Goal: Answer question/provide support: Share knowledge or assist other users

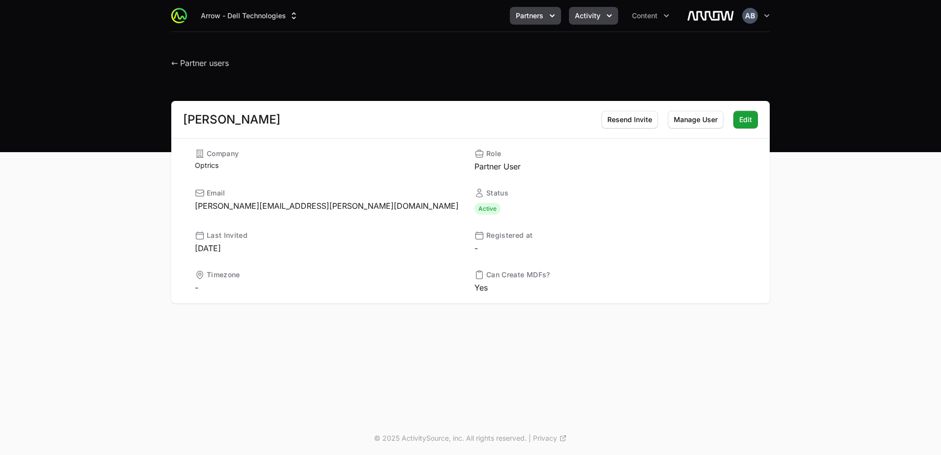
click at [584, 11] on span "Activity" at bounding box center [588, 16] width 26 height 10
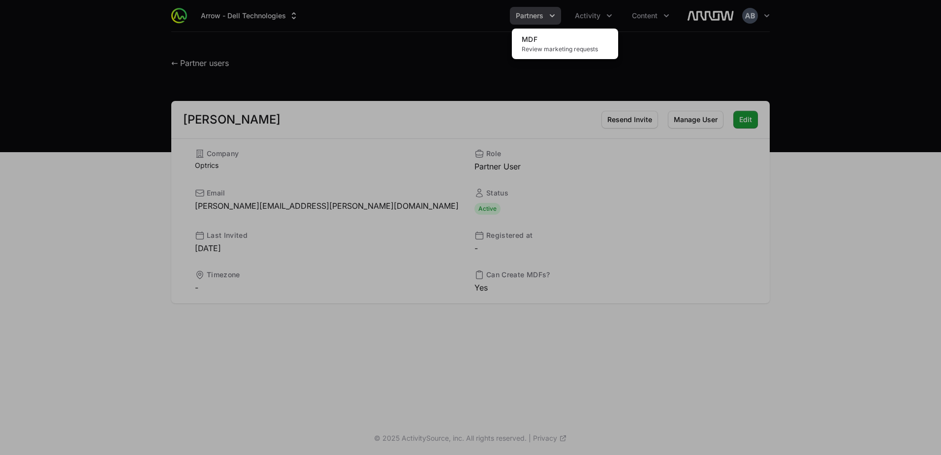
drag, startPoint x: 576, startPoint y: 51, endPoint x: 542, endPoint y: 89, distance: 50.9
click at [576, 51] on span "Review marketing requests" at bounding box center [564, 49] width 87 height 8
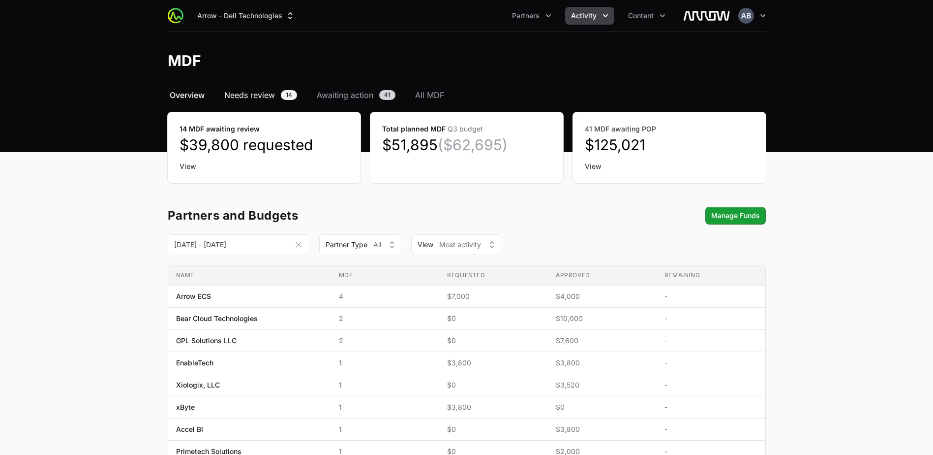
click at [251, 90] on span "Needs review" at bounding box center [249, 95] width 51 height 12
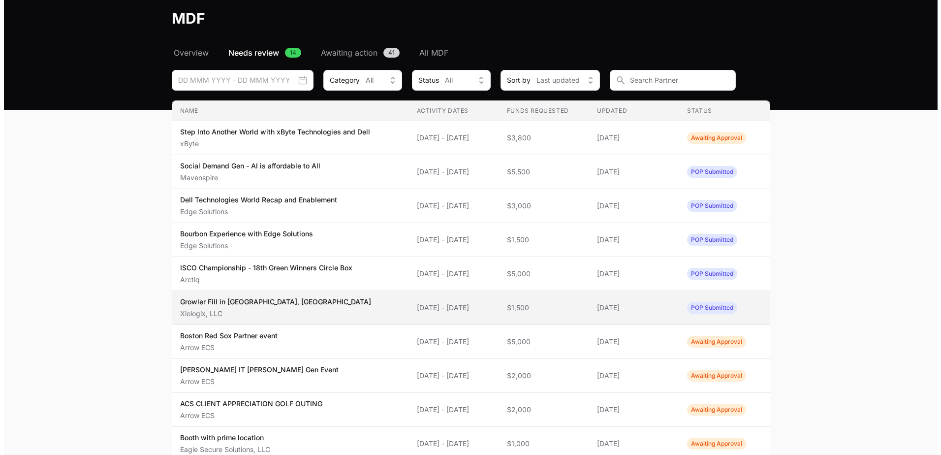
scroll to position [26, 0]
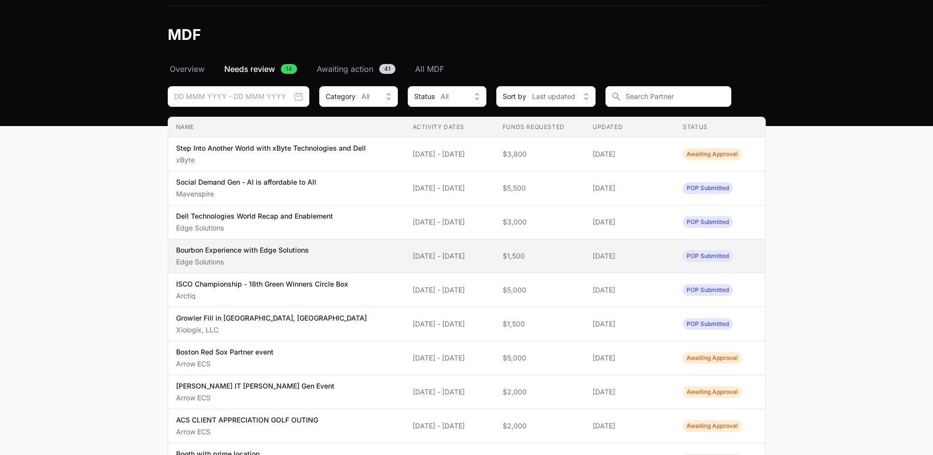
click at [495, 257] on td "Activity Dates [DATE] - [DATE]" at bounding box center [450, 256] width 90 height 34
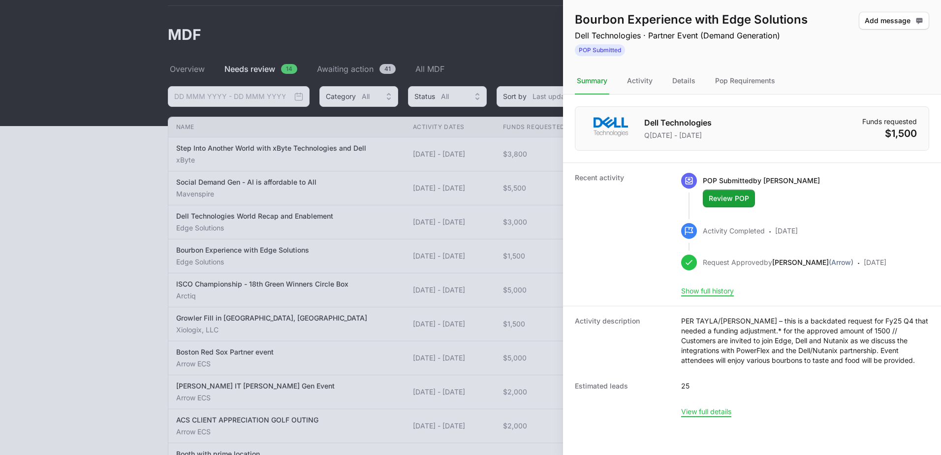
click at [133, 184] on div at bounding box center [470, 227] width 941 height 455
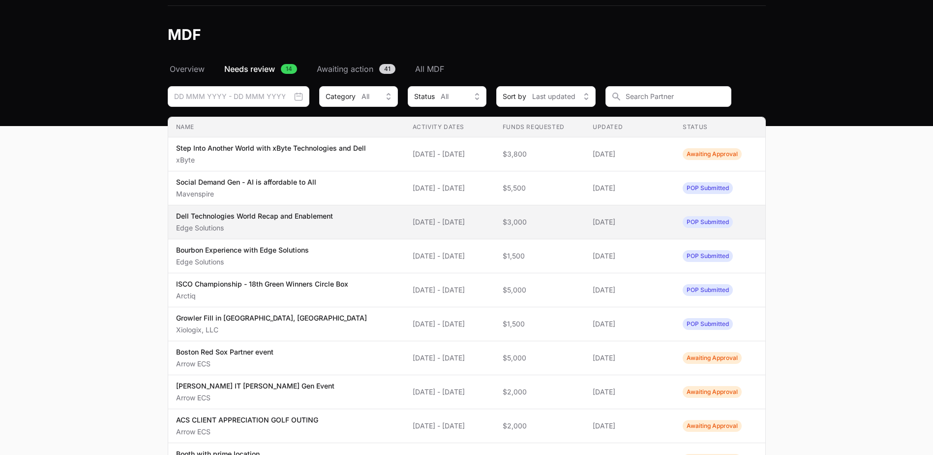
click at [363, 221] on span "Dell Technologies World Recap and Enablement Edge Solutions" at bounding box center [286, 222] width 221 height 22
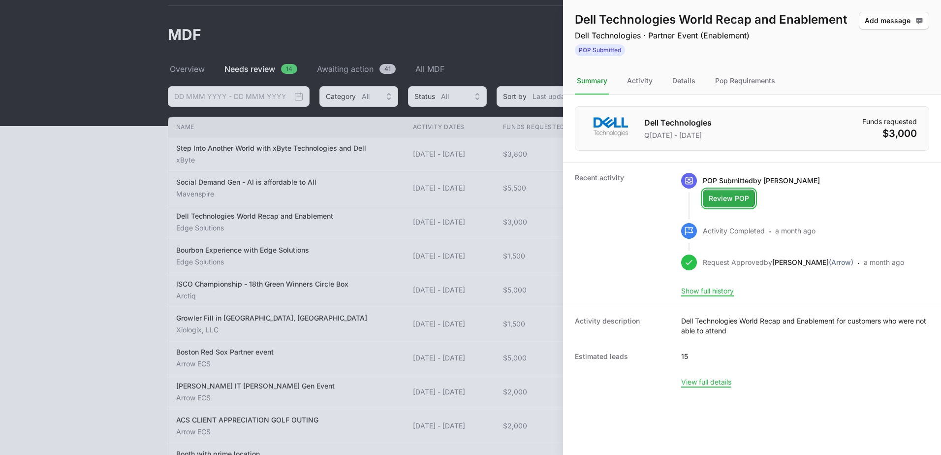
click at [724, 205] on button "Review POP" at bounding box center [729, 198] width 52 height 18
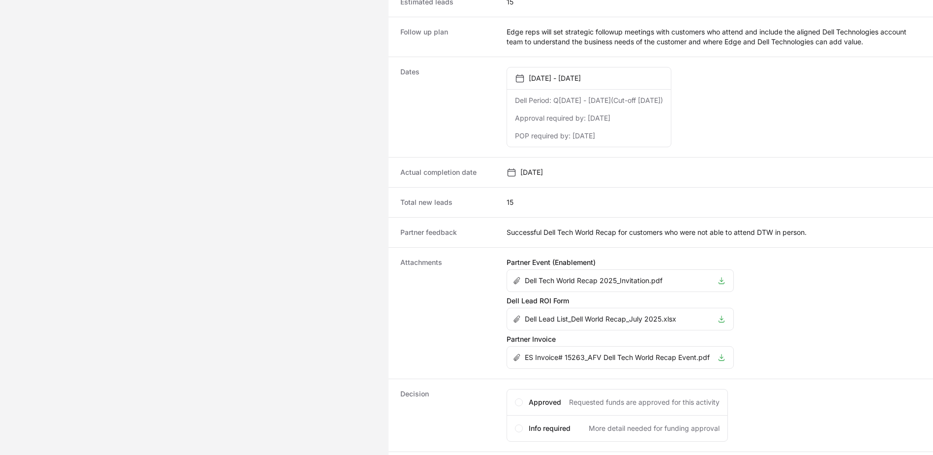
scroll to position [530, 0]
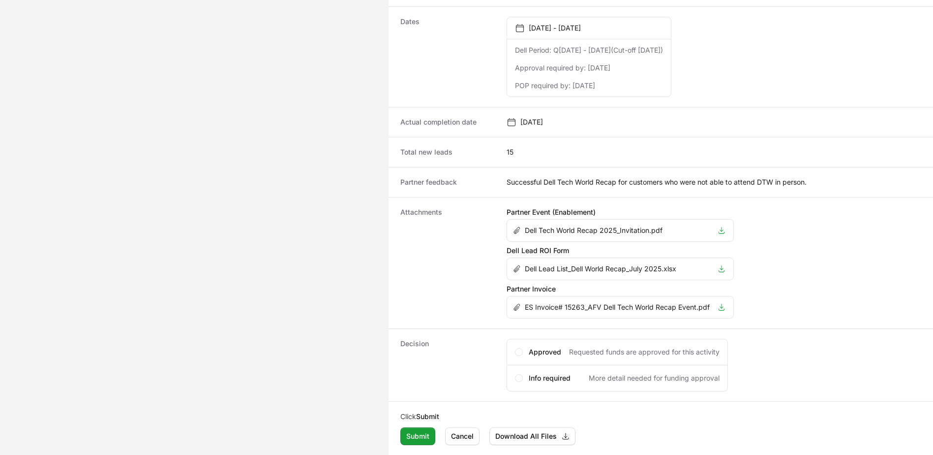
click at [667, 231] on div "Dell Tech World Recap 2025_Invitation.pdf" at bounding box center [611, 230] width 197 height 10
click at [719, 230] on icon "Activity details" at bounding box center [722, 230] width 8 height 8
click at [723, 268] on icon "Activity details" at bounding box center [722, 269] width 8 height 8
click at [724, 306] on icon "Activity details" at bounding box center [722, 307] width 8 height 8
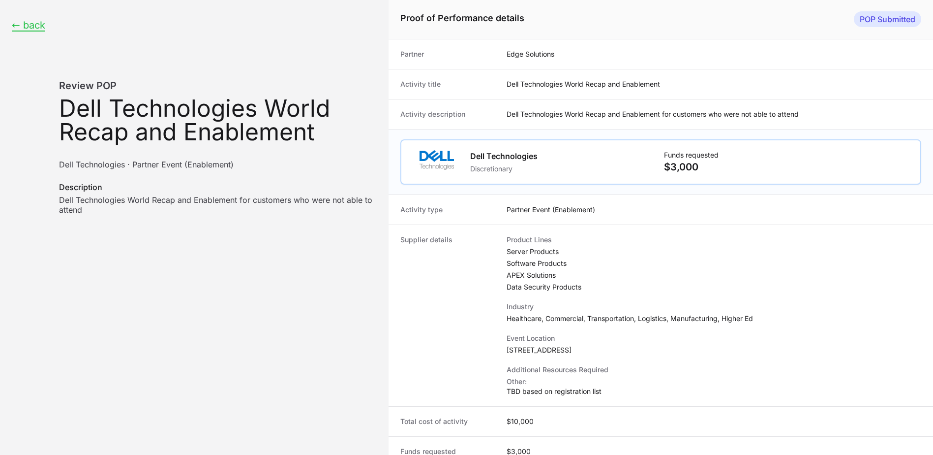
scroll to position [0, 0]
click at [35, 23] on button "← back" at bounding box center [28, 26] width 33 height 12
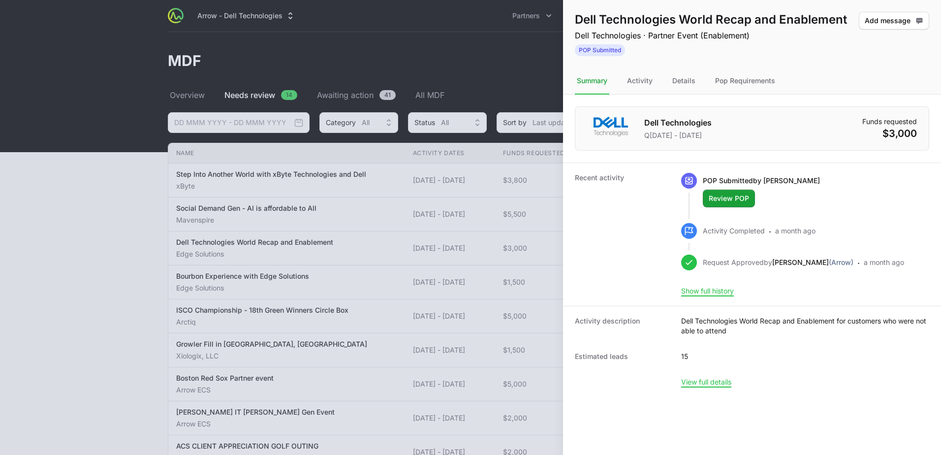
click at [454, 230] on div at bounding box center [470, 227] width 941 height 455
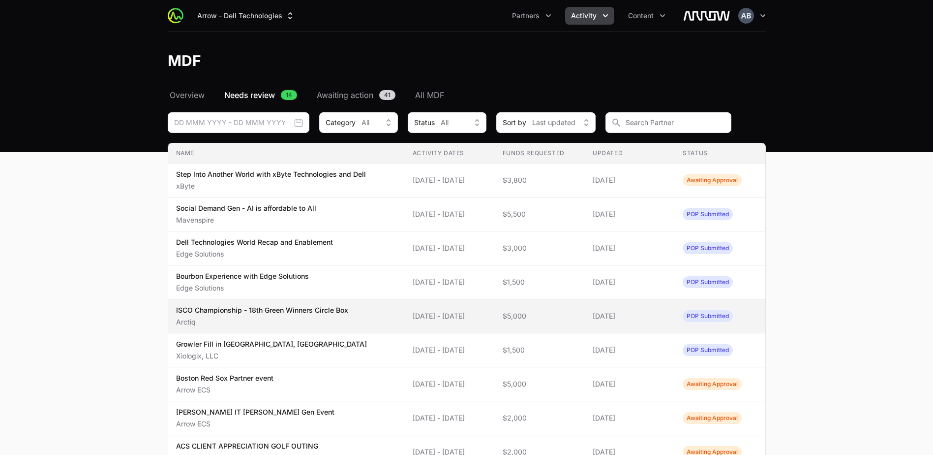
click at [348, 317] on p "Arctiq" at bounding box center [262, 322] width 172 height 10
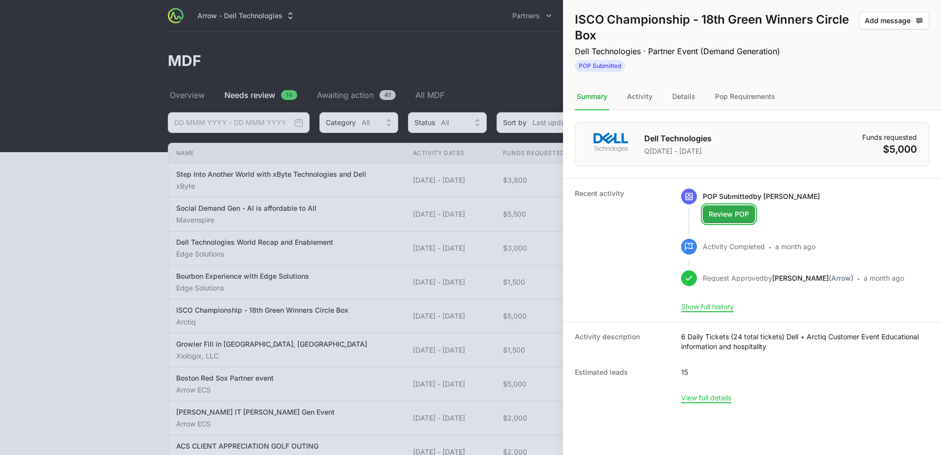
click at [736, 215] on span "Review POP" at bounding box center [728, 214] width 40 height 12
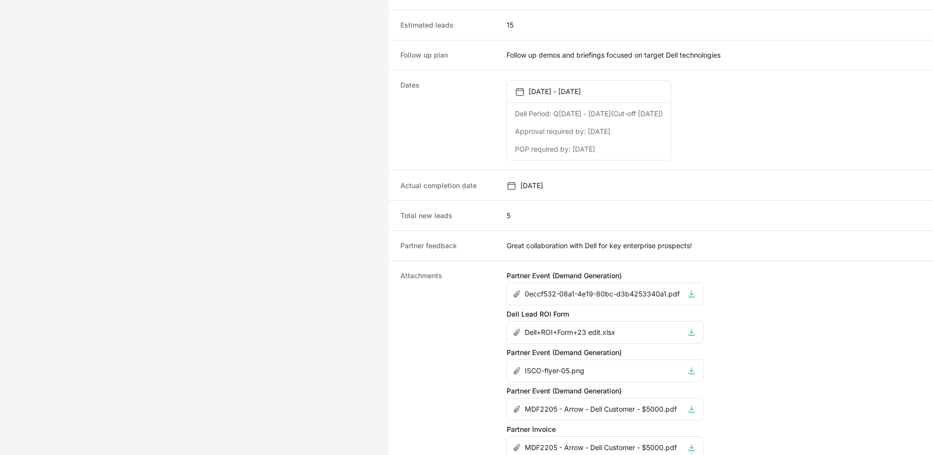
scroll to position [603, 0]
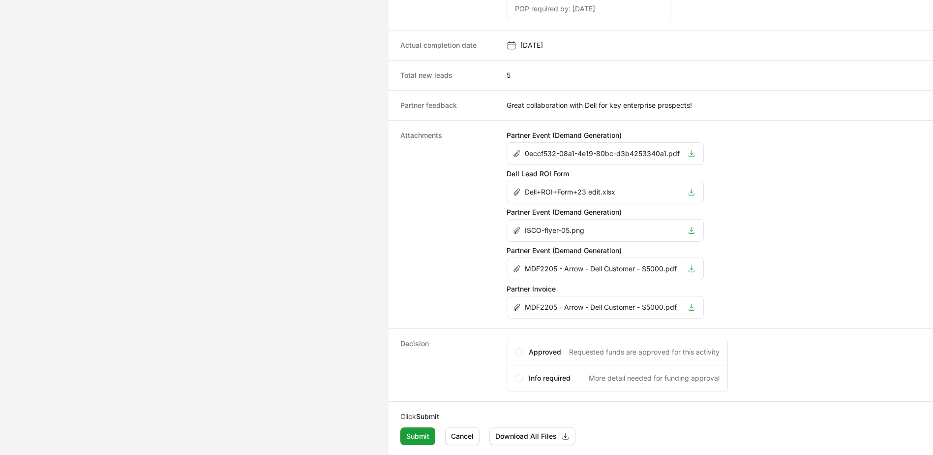
click at [691, 268] on icon "Activity details" at bounding box center [692, 269] width 8 height 8
click at [694, 230] on icon "Activity details" at bounding box center [692, 230] width 8 height 8
click at [679, 150] on li "0eccf532-08a1-4e19-80bc-d3b4253340a1.pdf" at bounding box center [605, 154] width 196 height 22
click at [690, 153] on icon "Activity details" at bounding box center [692, 154] width 8 height 8
click at [691, 192] on icon "Activity details" at bounding box center [692, 192] width 8 height 8
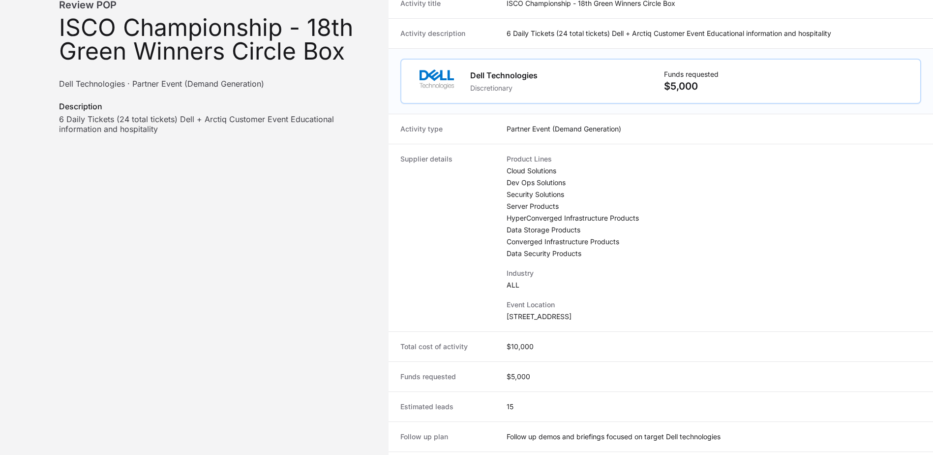
scroll to position [0, 0]
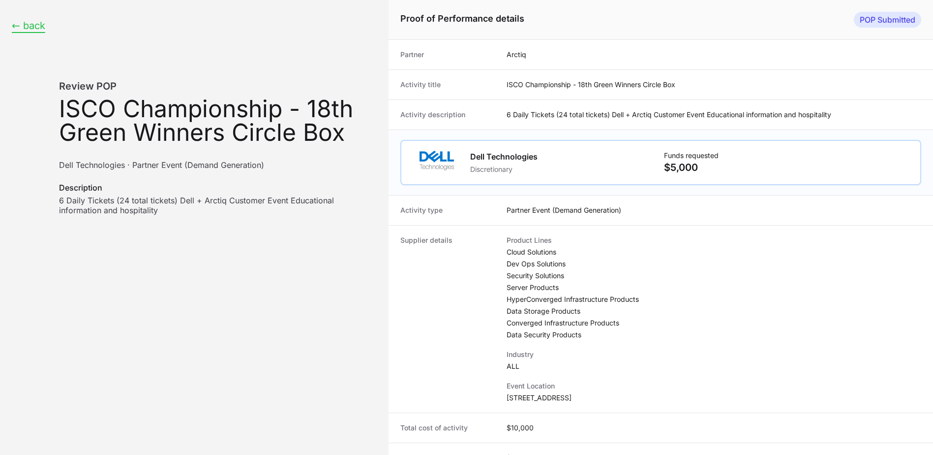
click at [29, 29] on button "← back" at bounding box center [28, 26] width 33 height 12
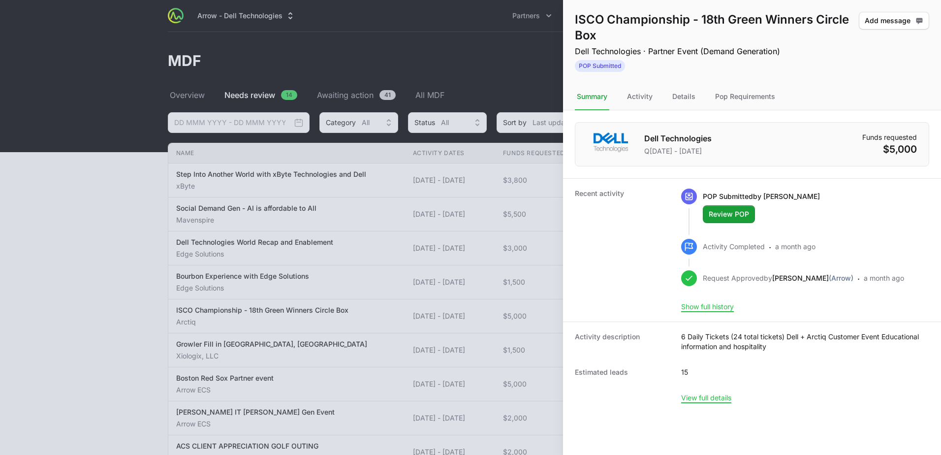
click at [125, 228] on div at bounding box center [470, 227] width 941 height 455
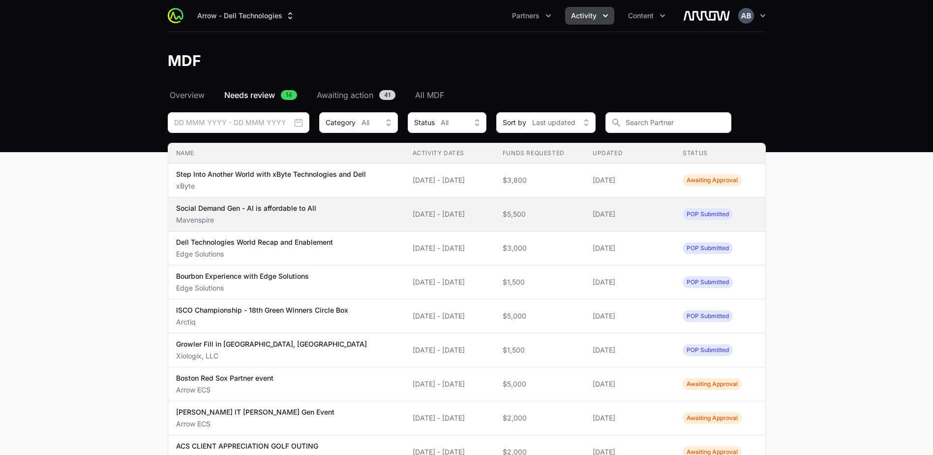
click at [337, 207] on span "Social Demand Gen - AI is affordable to All Mavenspire" at bounding box center [286, 214] width 221 height 22
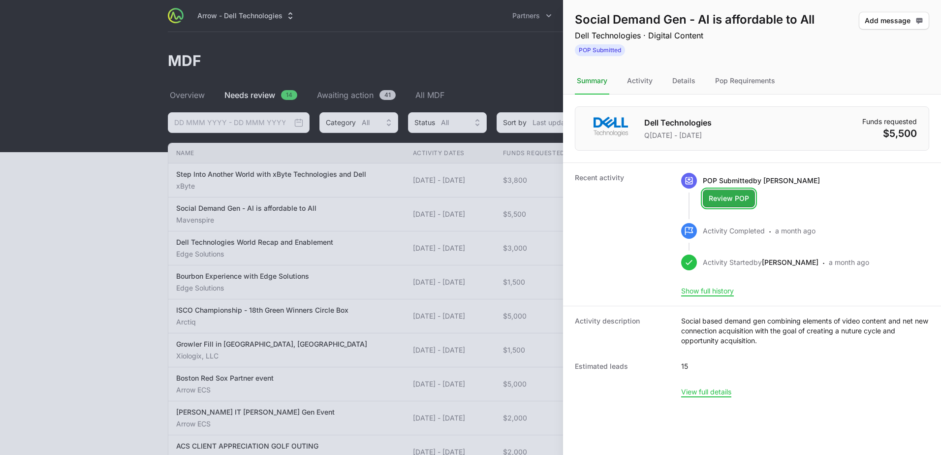
click at [725, 195] on span "Review POP" at bounding box center [728, 198] width 40 height 12
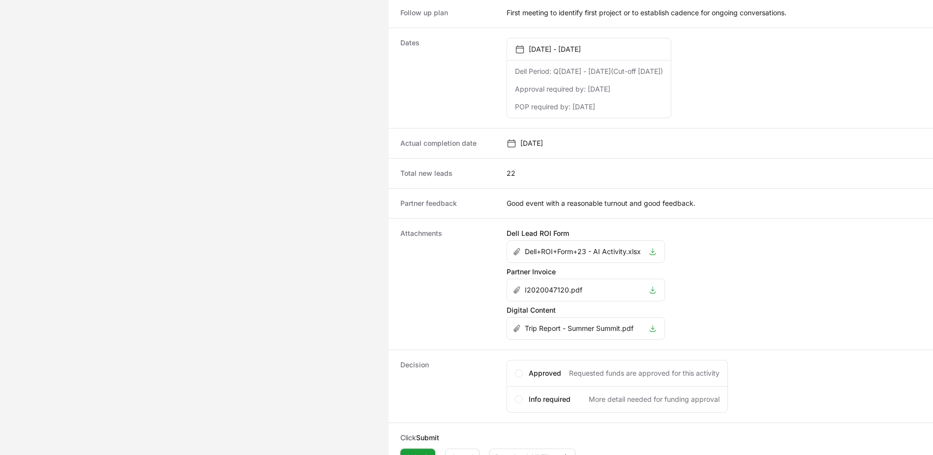
scroll to position [443, 0]
click at [619, 327] on p "Trip Report - Summer Summit.pdf" at bounding box center [579, 327] width 109 height 10
click at [656, 325] on icon "Activity details" at bounding box center [653, 327] width 8 height 8
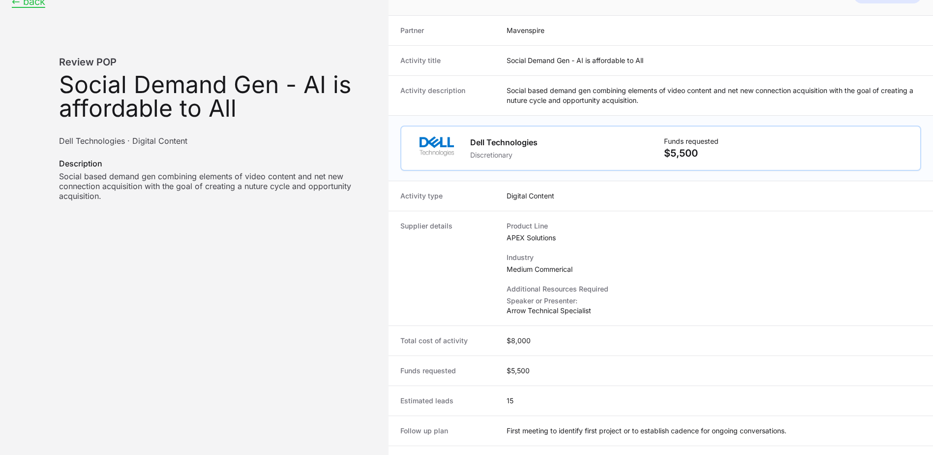
scroll to position [0, 0]
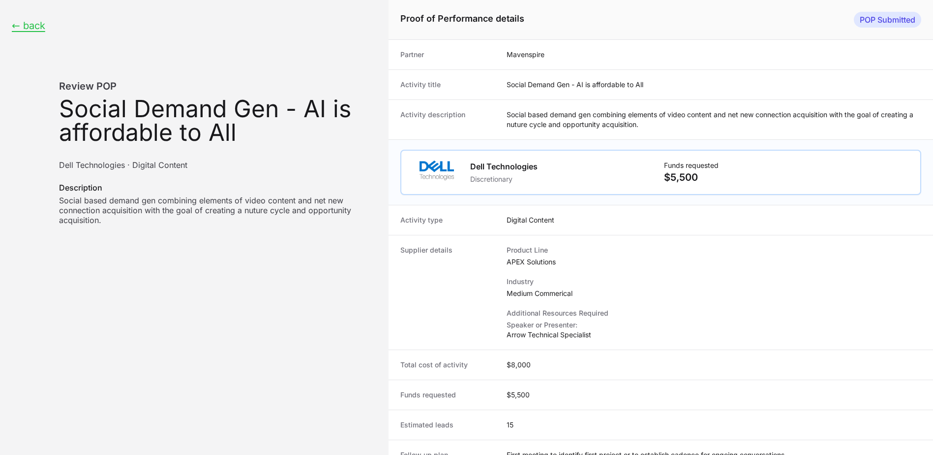
click at [24, 33] on div "← back Review POP Activity name: Social Demand Gen - AI is affordable to All De…" at bounding box center [194, 122] width 389 height 245
click at [29, 21] on button "← back" at bounding box center [28, 26] width 33 height 12
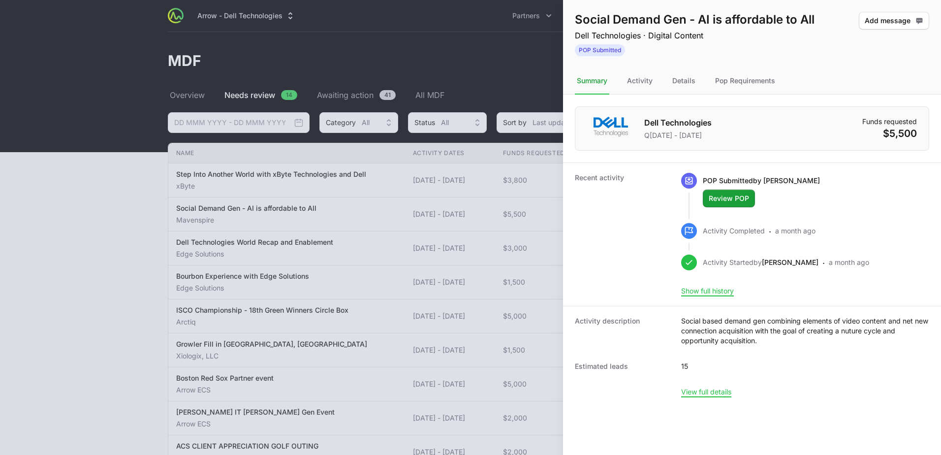
click at [410, 252] on div at bounding box center [470, 227] width 941 height 455
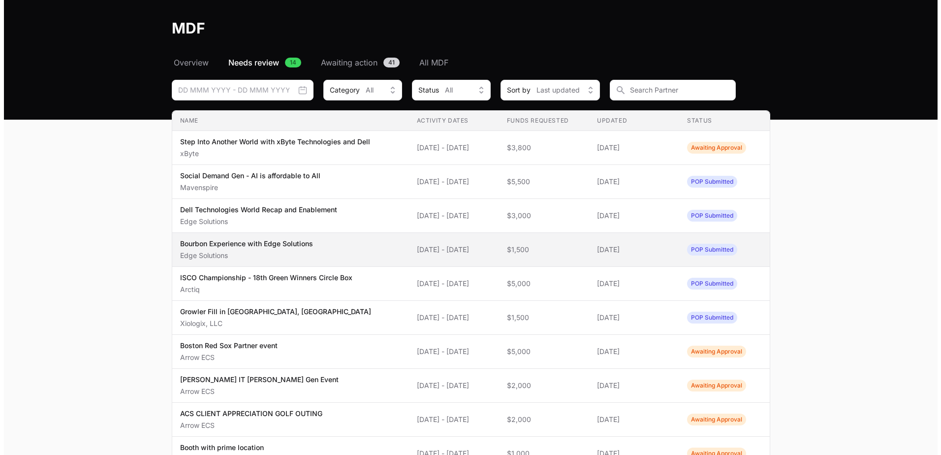
scroll to position [49, 0]
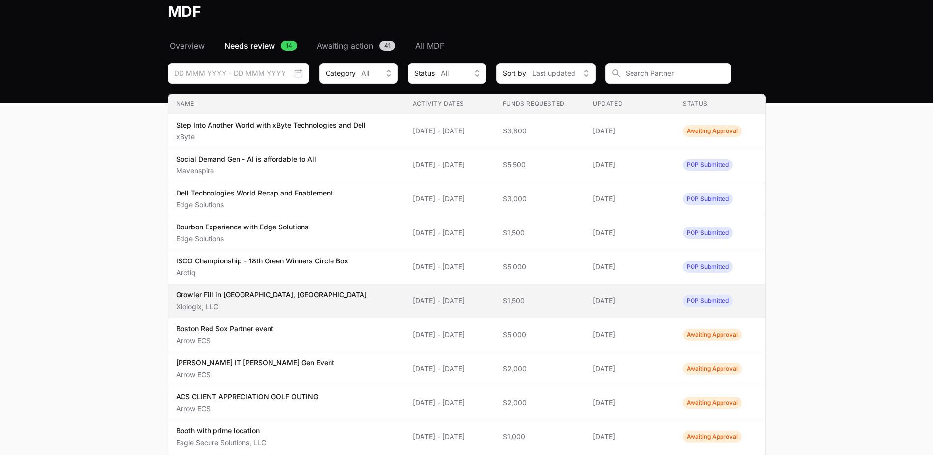
click at [640, 300] on span "[DATE]" at bounding box center [630, 301] width 74 height 10
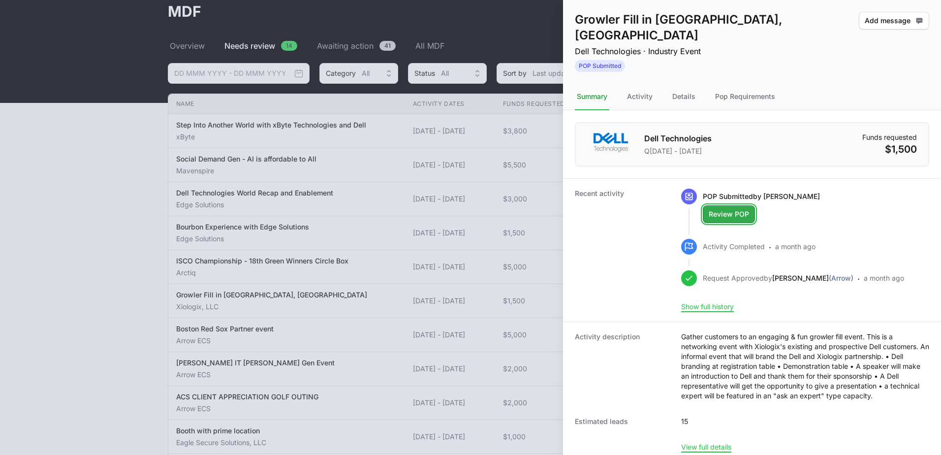
click at [731, 208] on span "Review POP" at bounding box center [728, 214] width 40 height 12
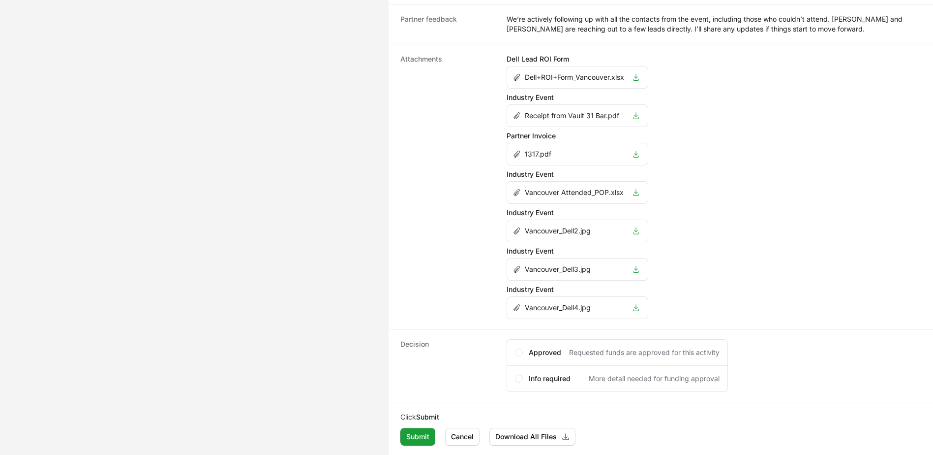
scroll to position [697, 0]
click at [634, 307] on icon "Activity details" at bounding box center [636, 307] width 8 height 8
click at [637, 267] on icon "Activity details" at bounding box center [636, 269] width 8 height 8
click at [634, 228] on icon "Activity details" at bounding box center [636, 230] width 8 height 8
click at [636, 189] on icon "Activity details" at bounding box center [636, 192] width 8 height 8
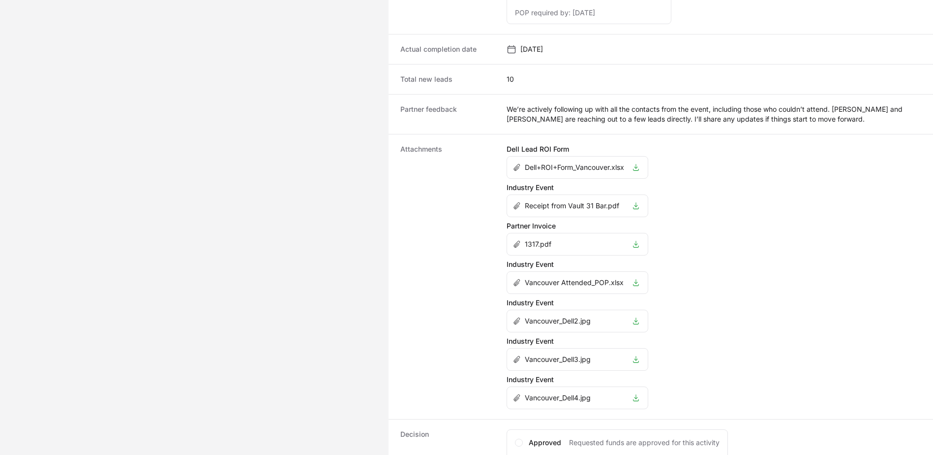
scroll to position [599, 0]
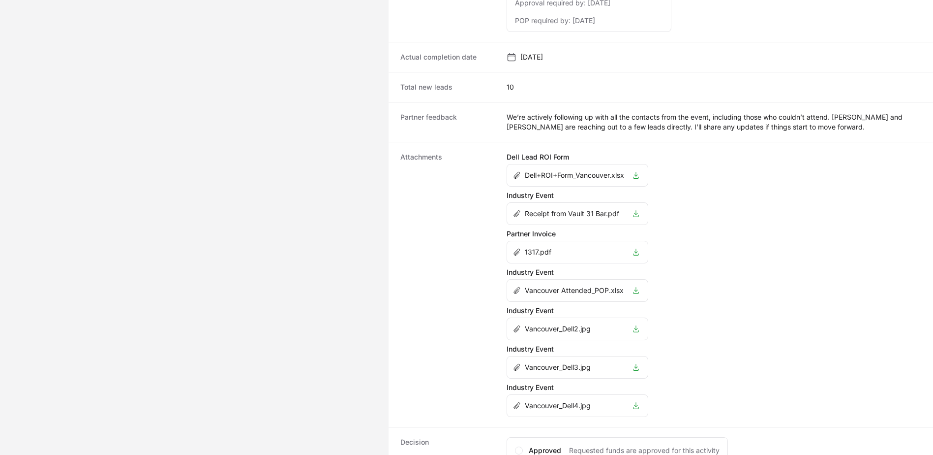
click at [637, 177] on icon "Activity details" at bounding box center [636, 175] width 8 height 8
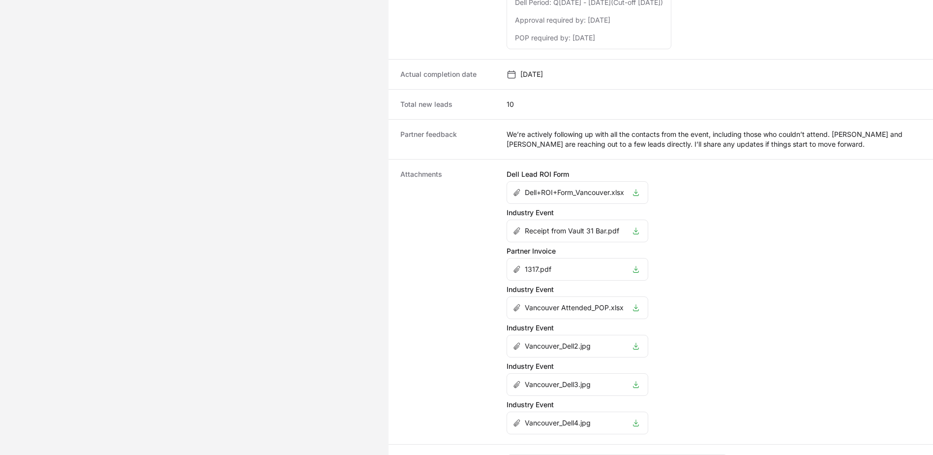
scroll to position [697, 0]
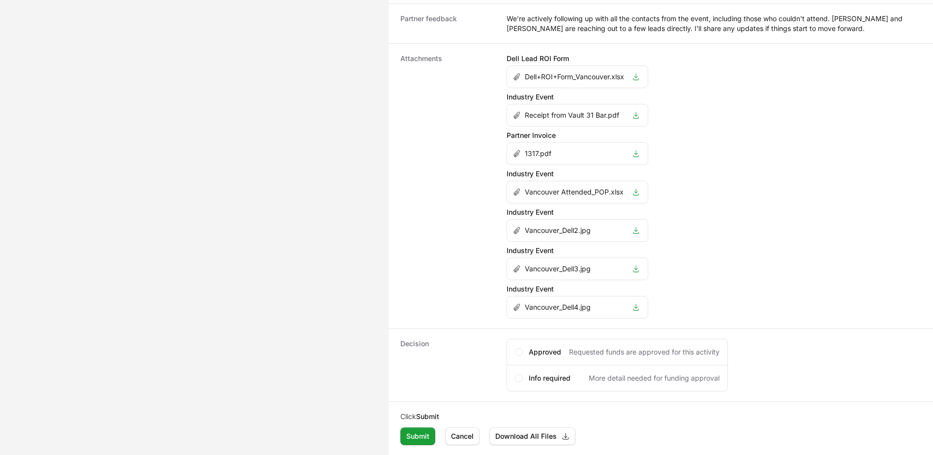
click at [640, 194] on icon "Activity details" at bounding box center [636, 192] width 8 height 8
click at [639, 231] on icon "Activity details" at bounding box center [636, 230] width 8 height 8
click at [637, 307] on icon "Activity details" at bounding box center [637, 307] width 6 height 7
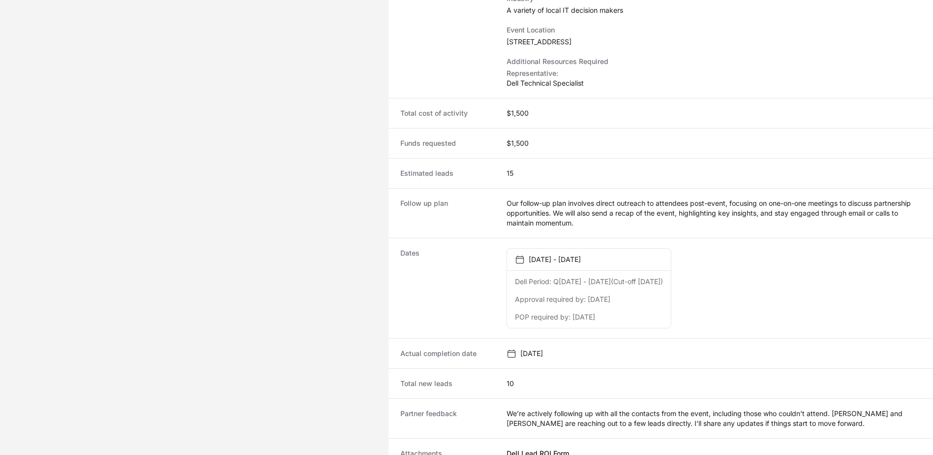
scroll to position [254, 0]
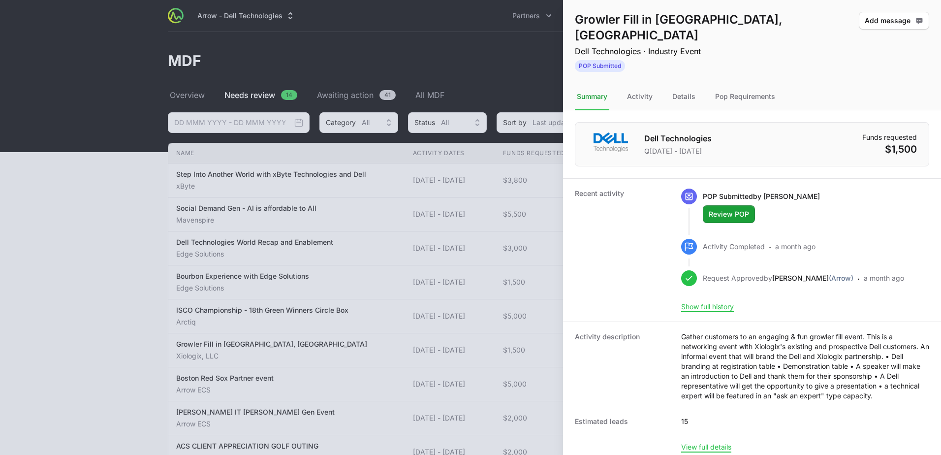
click at [277, 341] on div at bounding box center [470, 227] width 941 height 455
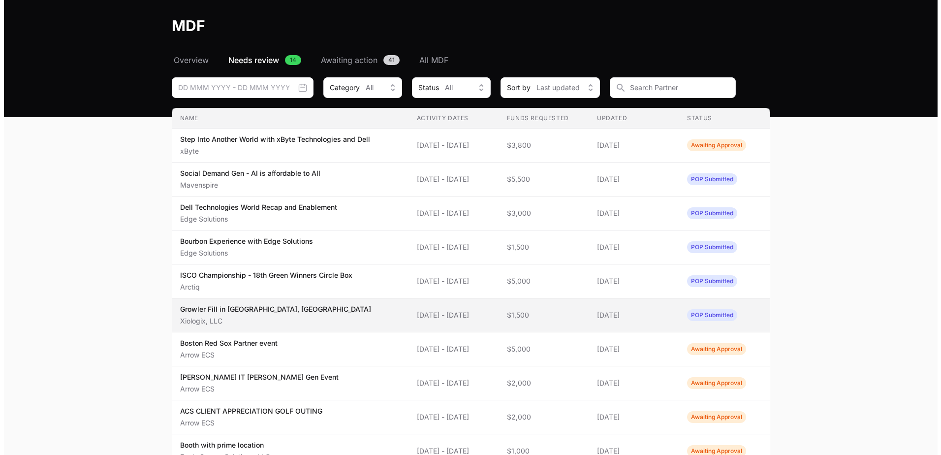
scroll to position [49, 0]
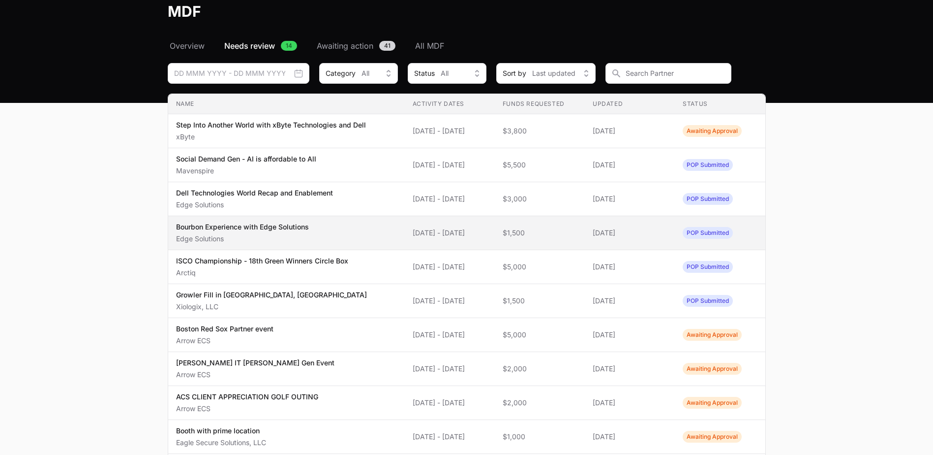
click at [356, 233] on span "Bourbon Experience with Edge Solutions Edge Solutions" at bounding box center [286, 233] width 221 height 22
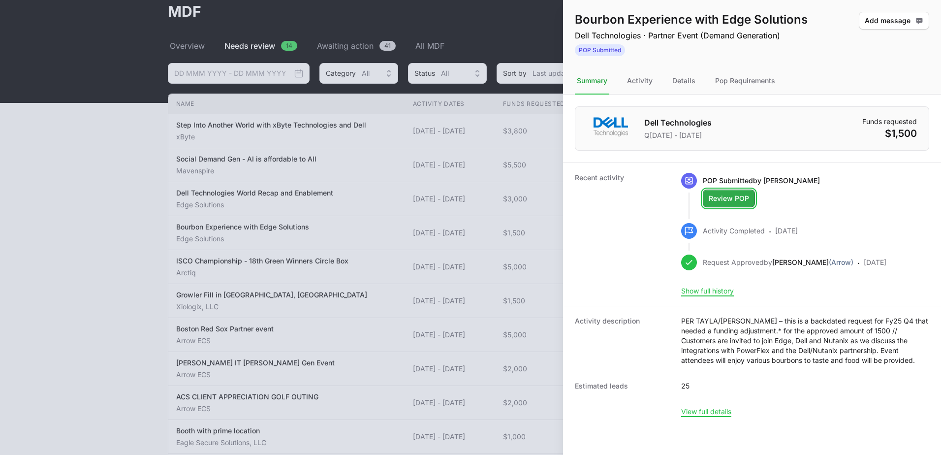
click at [726, 197] on span "Review POP" at bounding box center [728, 198] width 40 height 12
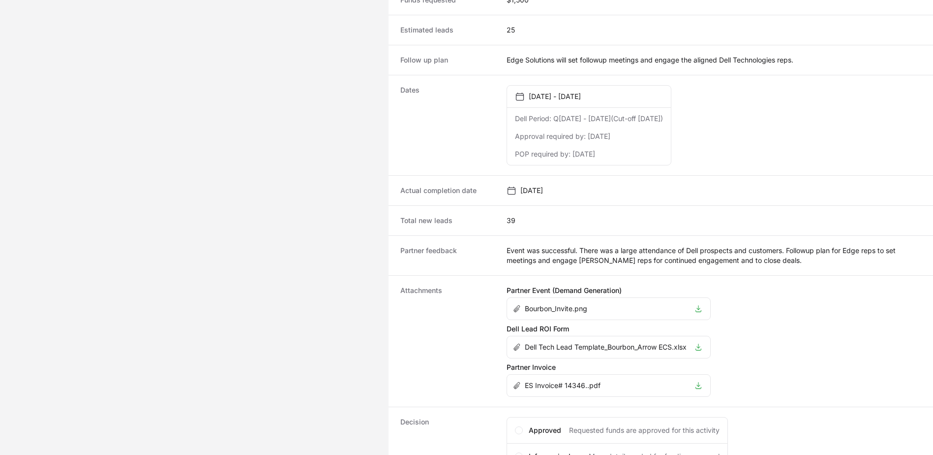
scroll to position [443, 0]
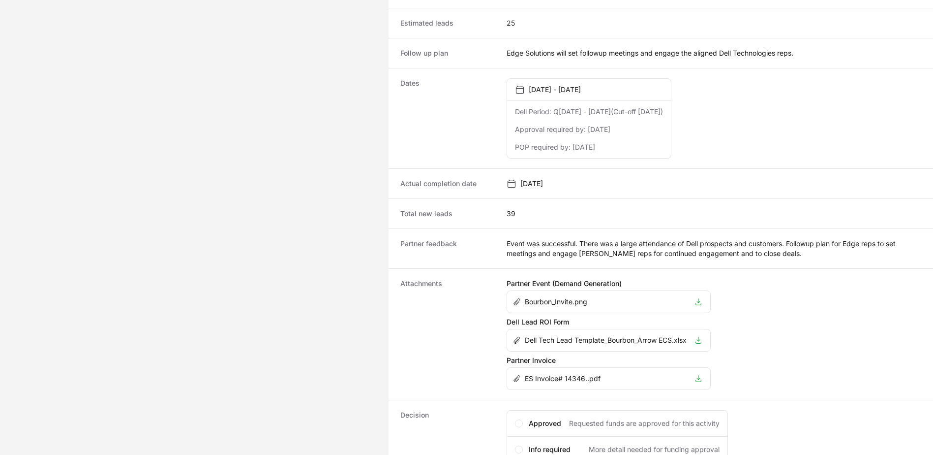
click at [697, 299] on li "Bourbon_Invite.png" at bounding box center [608, 302] width 203 height 22
click at [699, 303] on icon "Activity details" at bounding box center [699, 302] width 8 height 8
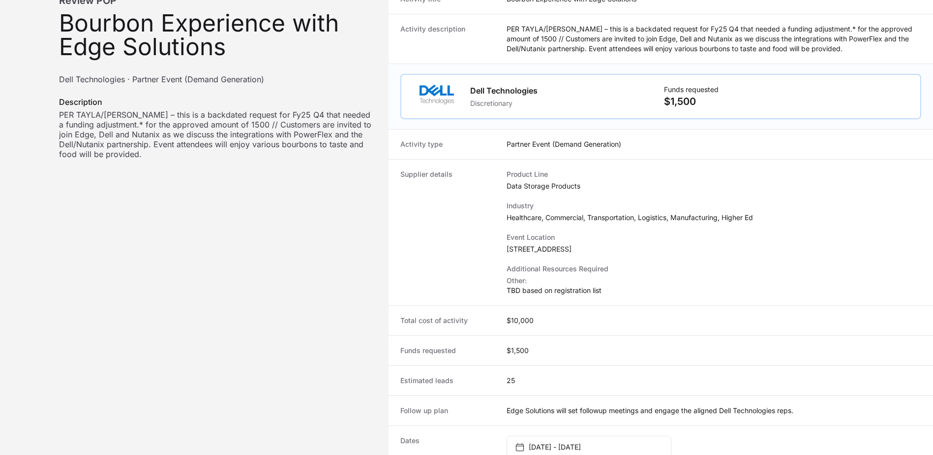
scroll to position [0, 0]
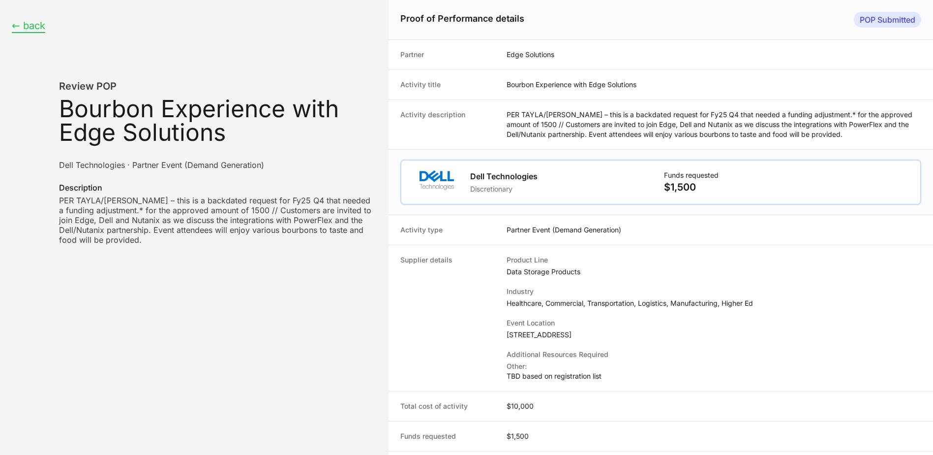
click at [20, 28] on button "← back" at bounding box center [28, 26] width 33 height 12
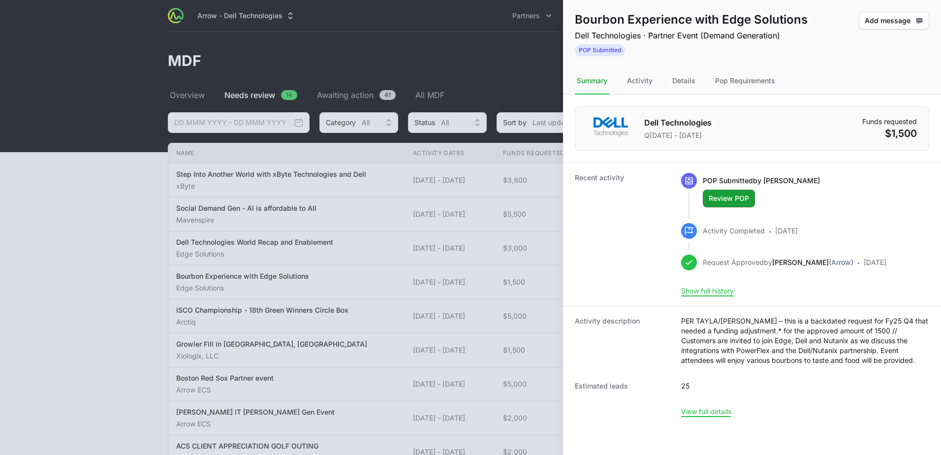
click at [119, 258] on div at bounding box center [470, 227] width 941 height 455
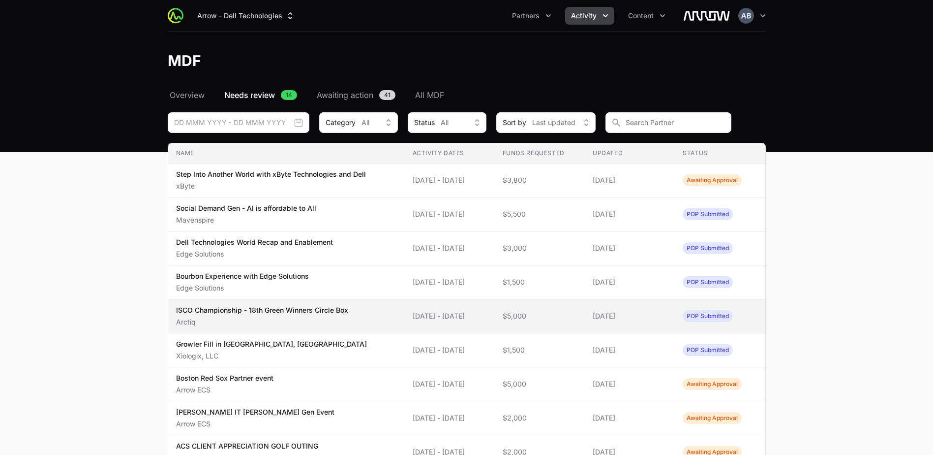
click at [348, 315] on div "ISCO Championship - 18th Green Winners Circle Box Arctiq" at bounding box center [262, 316] width 172 height 22
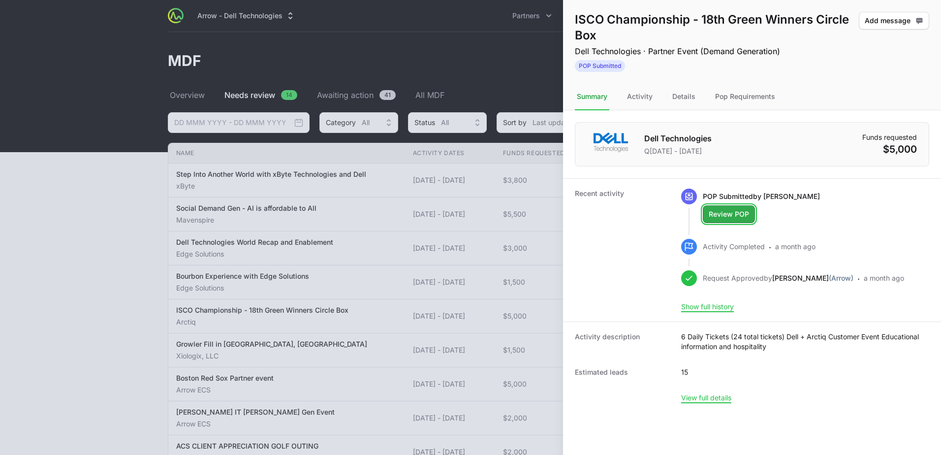
click at [705, 221] on button "Review POP" at bounding box center [729, 214] width 52 height 18
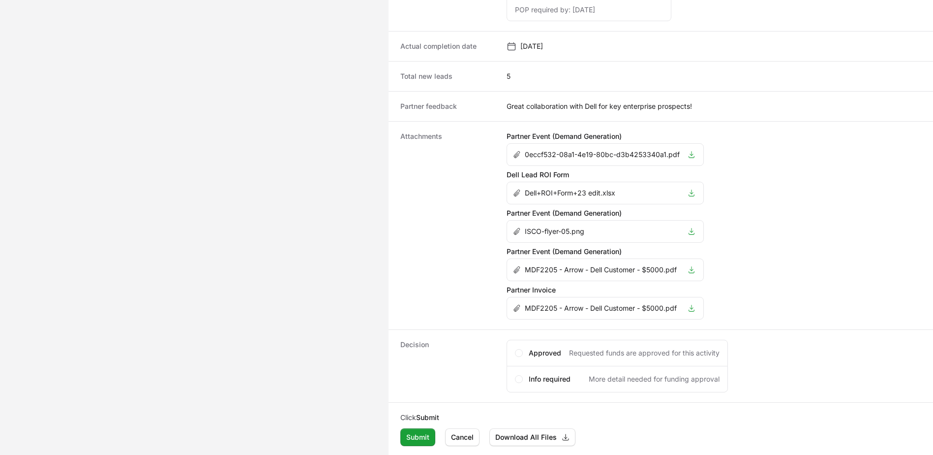
scroll to position [603, 0]
click at [690, 231] on icon "Activity details" at bounding box center [692, 230] width 6 height 7
click at [691, 231] on icon "Activity details" at bounding box center [692, 230] width 8 height 8
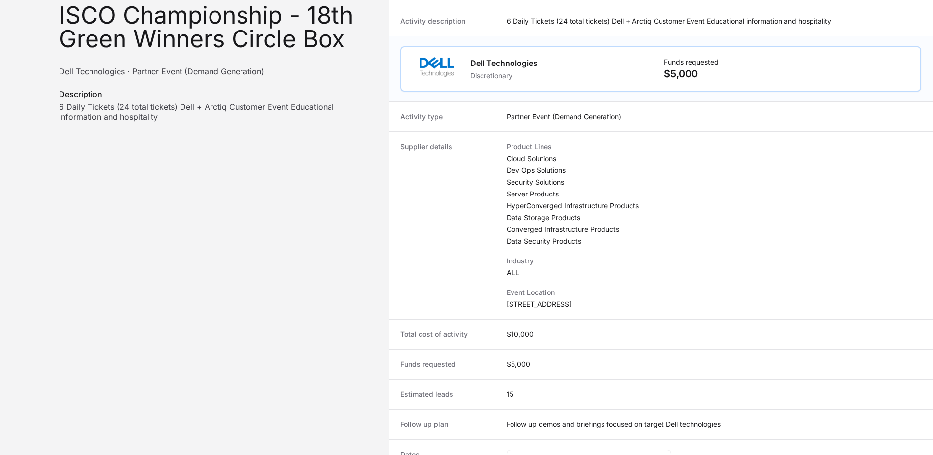
scroll to position [0, 0]
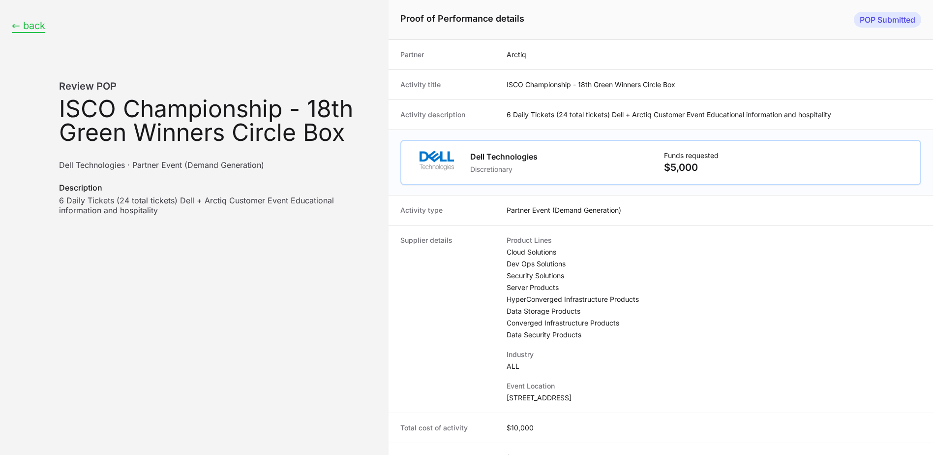
click at [28, 31] on button "← back" at bounding box center [28, 26] width 33 height 12
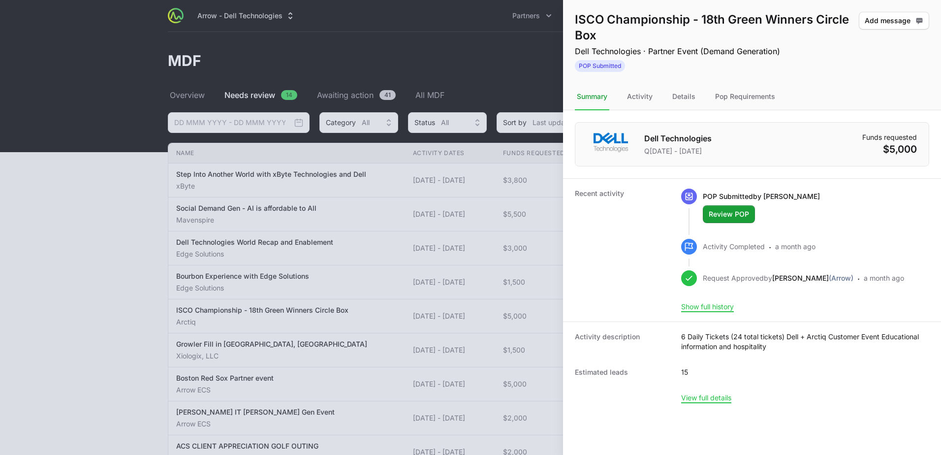
click at [66, 231] on div at bounding box center [470, 227] width 941 height 455
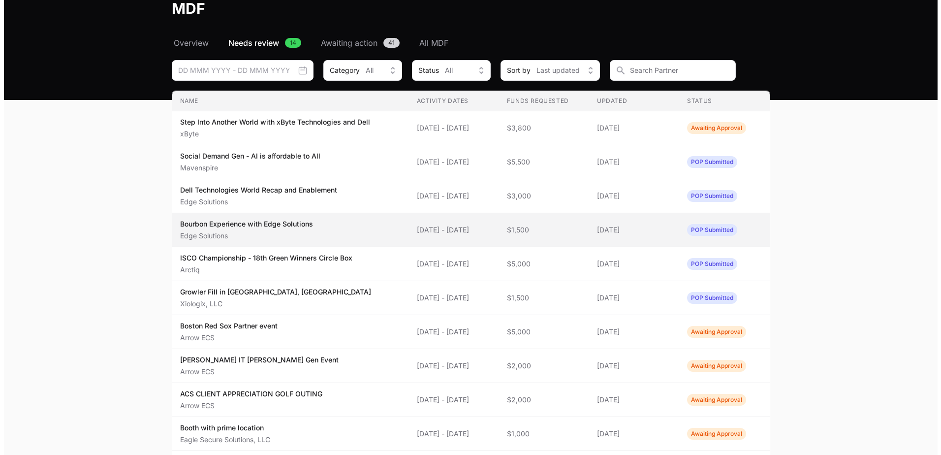
scroll to position [98, 0]
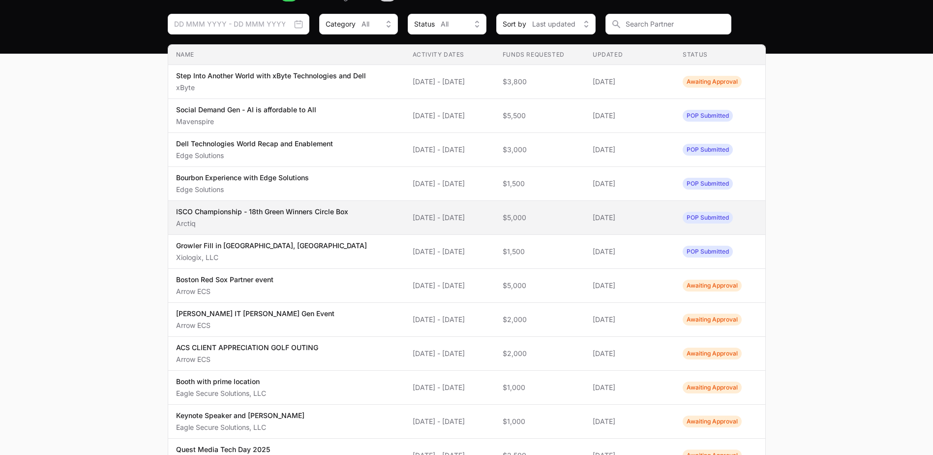
click at [365, 224] on span "ISCO Championship - 18th Green Winners Circle Box Arctiq" at bounding box center [286, 218] width 221 height 22
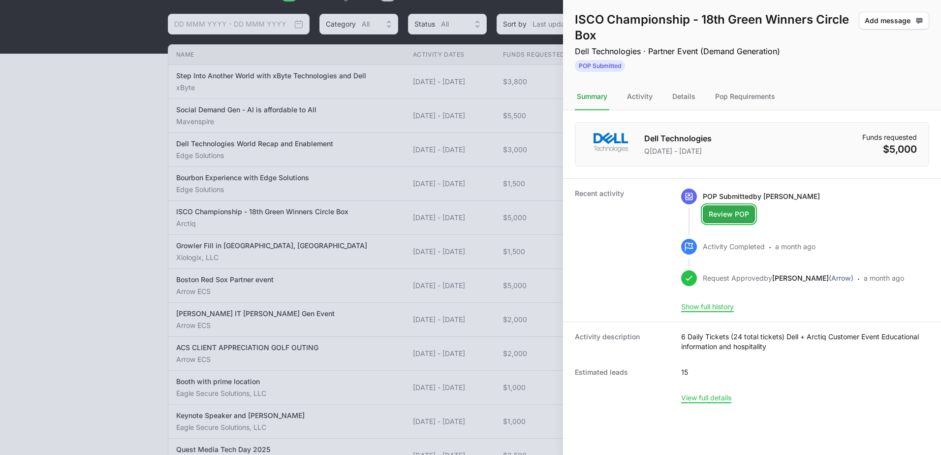
click at [740, 221] on button "Review POP" at bounding box center [729, 214] width 52 height 18
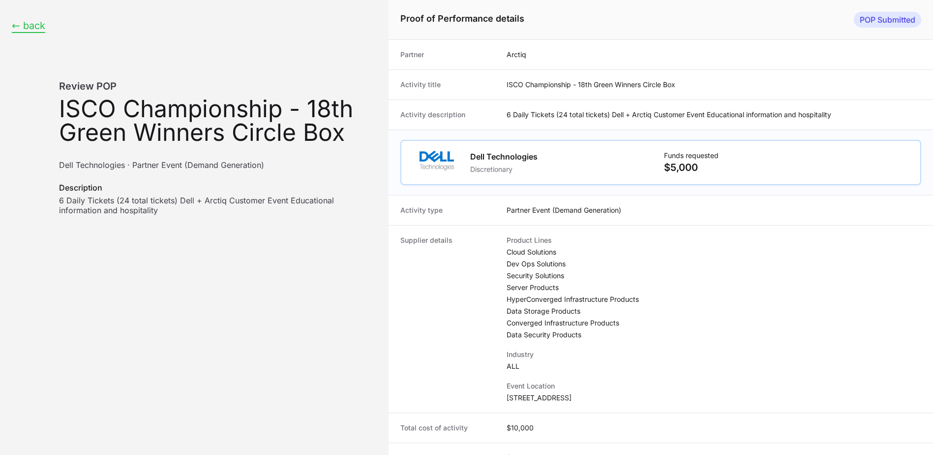
click at [22, 29] on button "← back" at bounding box center [28, 26] width 33 height 12
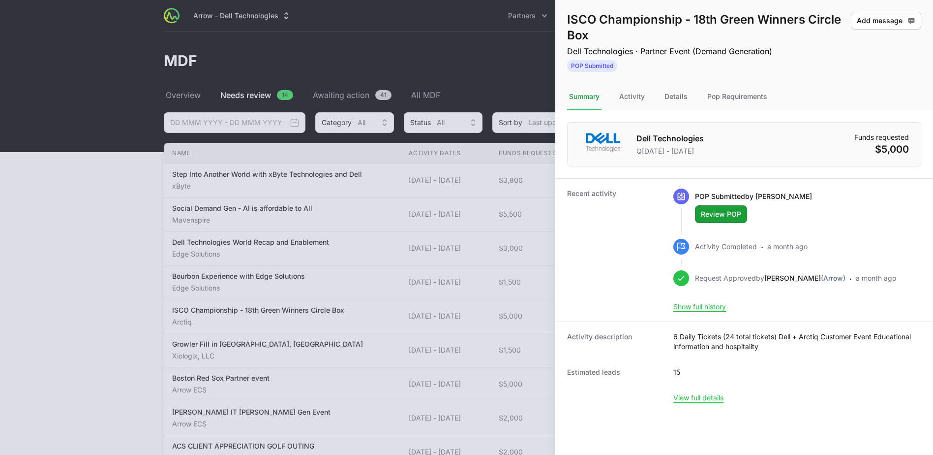
scroll to position [98, 0]
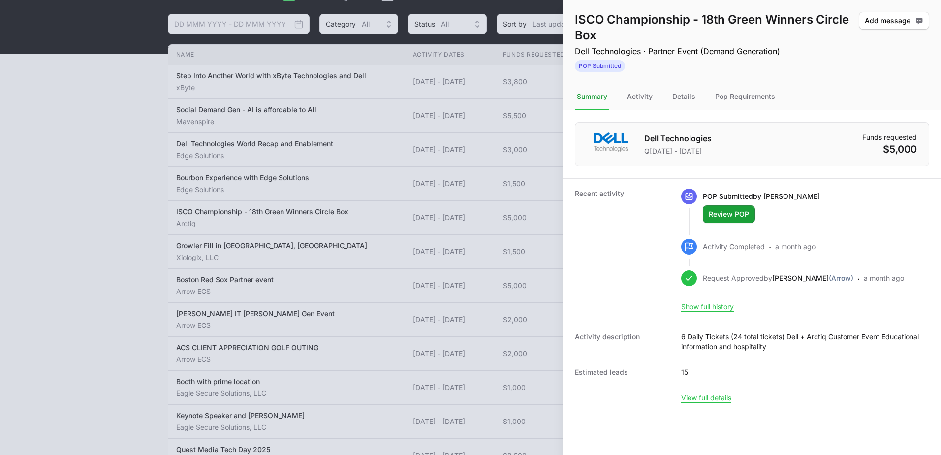
click at [131, 205] on div at bounding box center [470, 227] width 941 height 455
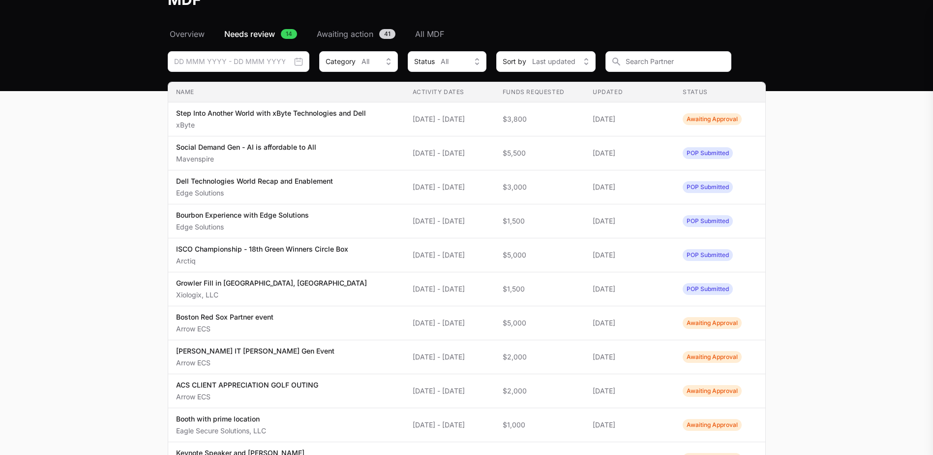
scroll to position [0, 0]
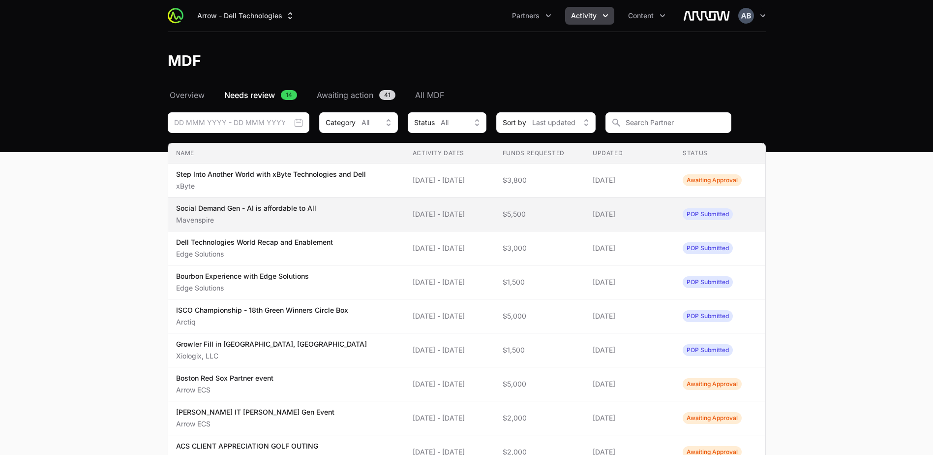
click at [552, 213] on span "$5,500" at bounding box center [540, 214] width 74 height 10
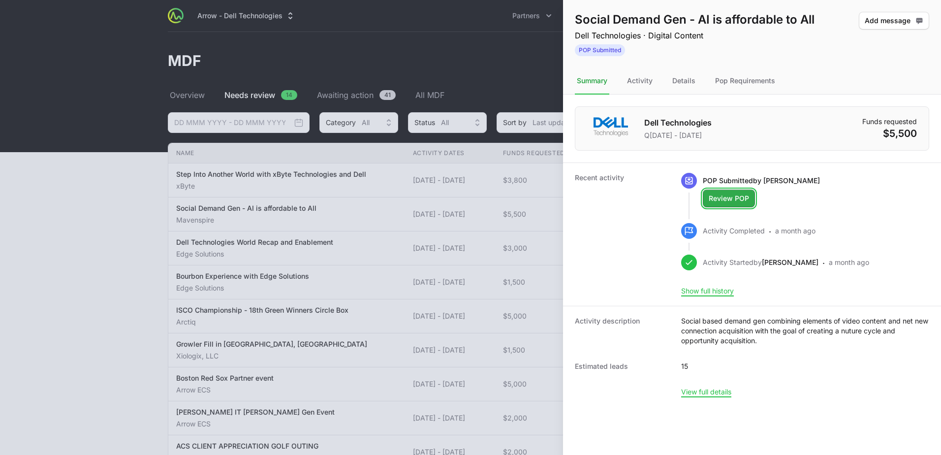
click at [721, 203] on span "Review POP" at bounding box center [728, 198] width 40 height 12
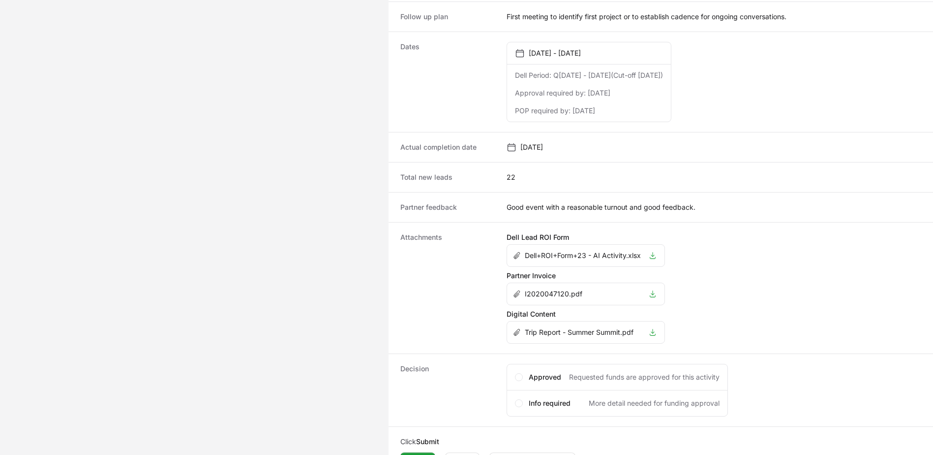
scroll to position [463, 0]
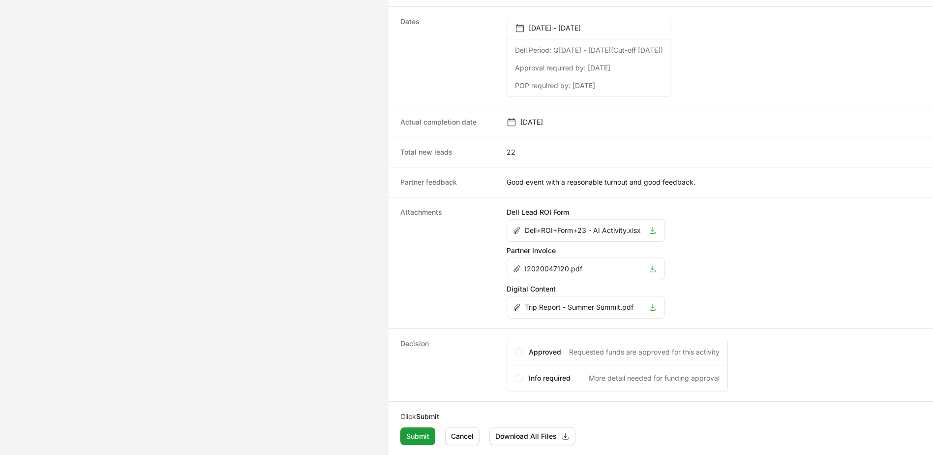
click at [603, 272] on div "I2020047120.pdf" at bounding box center [577, 269] width 128 height 10
click at [649, 268] on li "I2020047120.pdf" at bounding box center [585, 269] width 157 height 22
click at [656, 272] on icon "Activity details" at bounding box center [653, 268] width 6 height 7
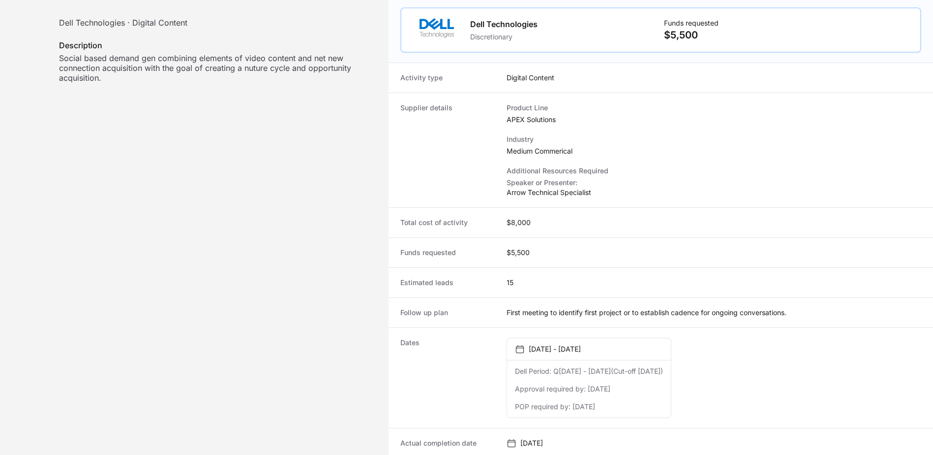
scroll to position [0, 0]
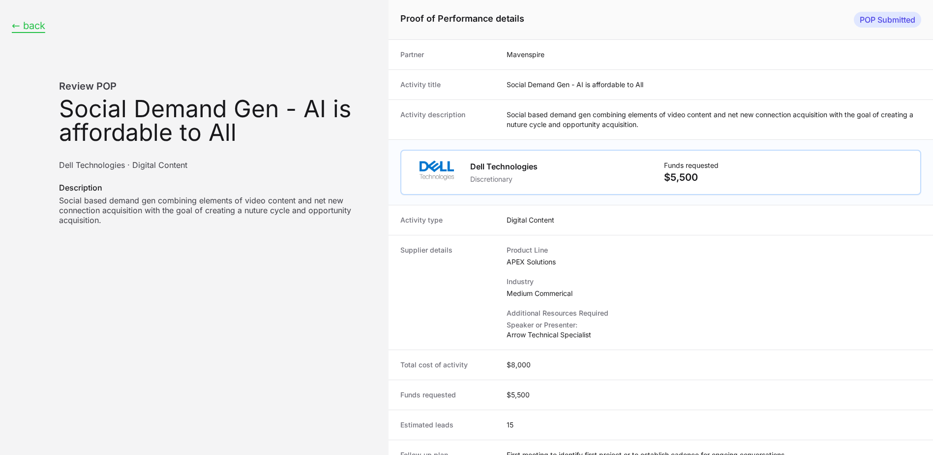
click at [19, 26] on button "← back" at bounding box center [28, 26] width 33 height 12
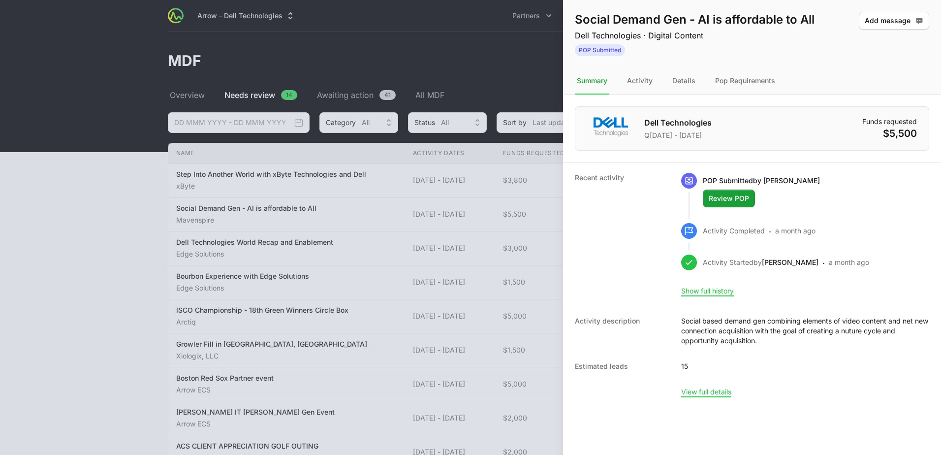
click at [94, 265] on div at bounding box center [470, 227] width 941 height 455
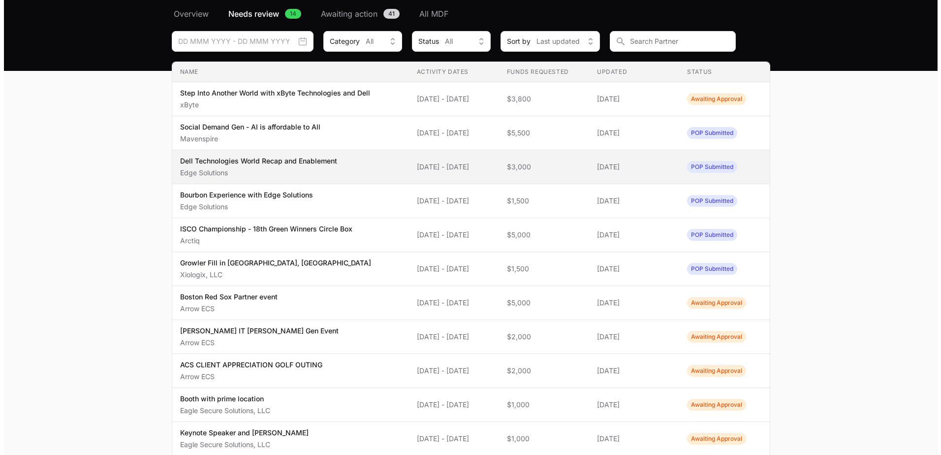
scroll to position [98, 0]
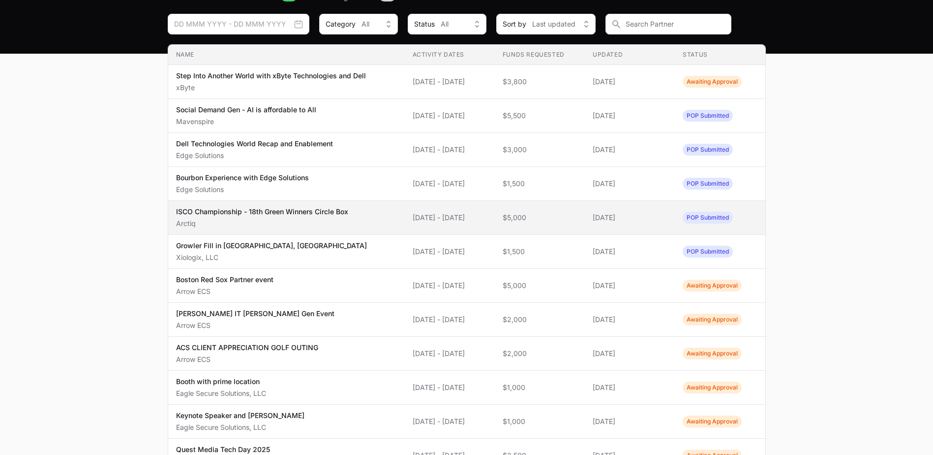
click at [349, 208] on span "ISCO Championship - 18th Green Winners Circle Box Arctiq" at bounding box center [286, 218] width 221 height 22
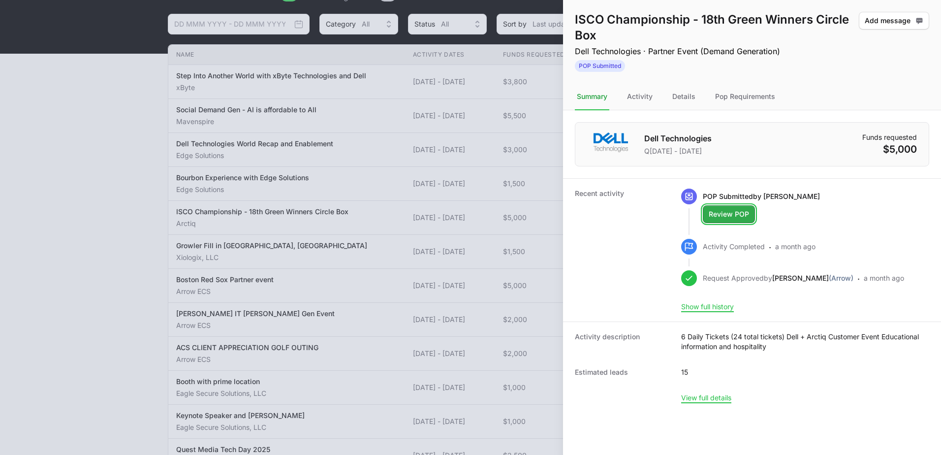
click at [724, 218] on span "Review POP" at bounding box center [728, 214] width 40 height 12
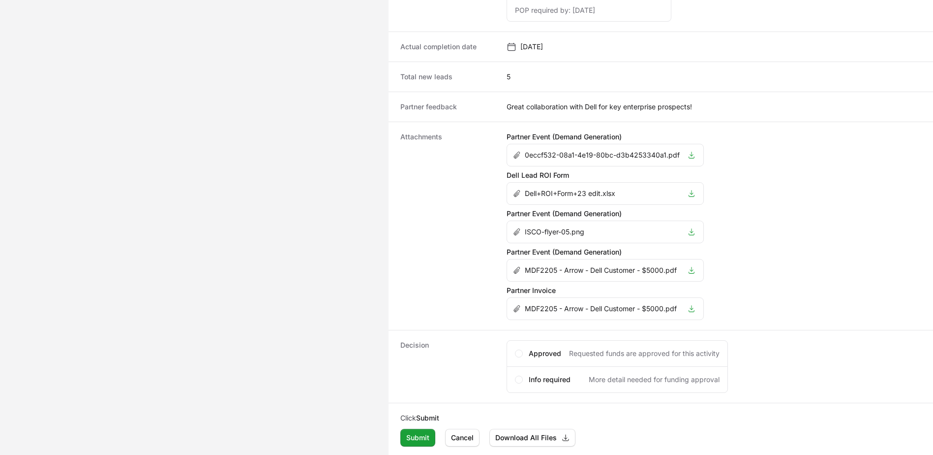
scroll to position [603, 0]
click at [680, 305] on li "MDF2205 - Arrow - Dell Customer - $5000.pdf" at bounding box center [605, 307] width 196 height 22
click at [695, 309] on li "MDF2205 - Arrow - Dell Customer - $5000.pdf" at bounding box center [605, 307] width 196 height 22
click at [693, 309] on icon "Activity details" at bounding box center [692, 307] width 6 height 7
click at [690, 266] on icon "Activity details" at bounding box center [692, 268] width 6 height 7
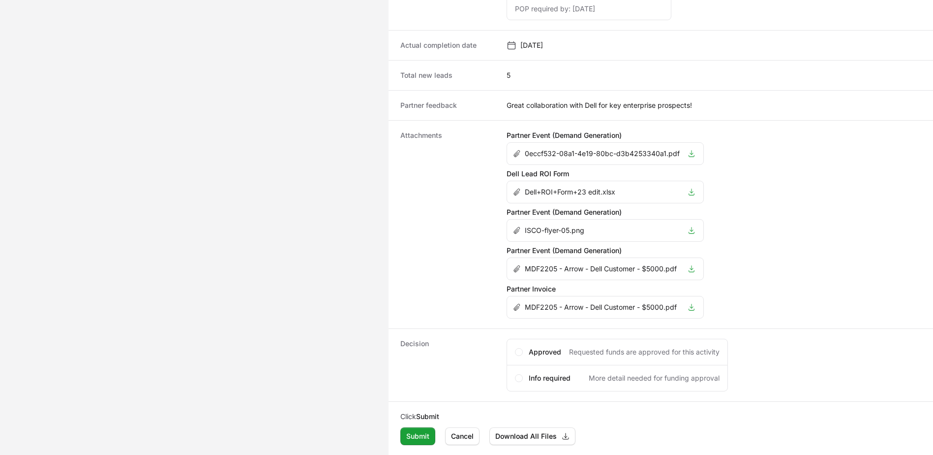
click at [693, 230] on icon "Activity details" at bounding box center [692, 230] width 8 height 8
click at [692, 154] on icon "Activity details" at bounding box center [692, 154] width 8 height 8
click at [543, 375] on span "Info required" at bounding box center [550, 378] width 42 height 10
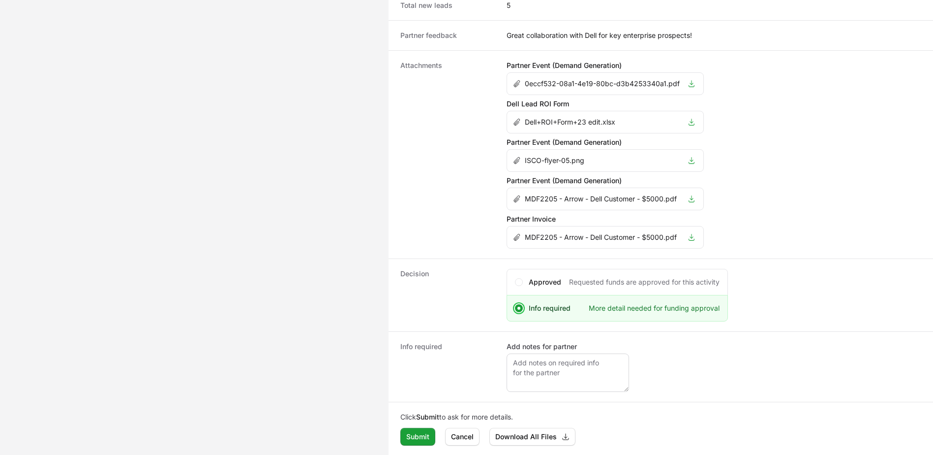
scroll to position [673, 0]
click at [578, 369] on textarea "Add notes for partner" at bounding box center [568, 372] width 123 height 38
type textarea "Do you have any pictures from the event itself that you can please share?"
drag, startPoint x: 415, startPoint y: 434, endPoint x: 394, endPoint y: 362, distance: 74.9
click at [415, 433] on span "Submit" at bounding box center [417, 436] width 23 height 12
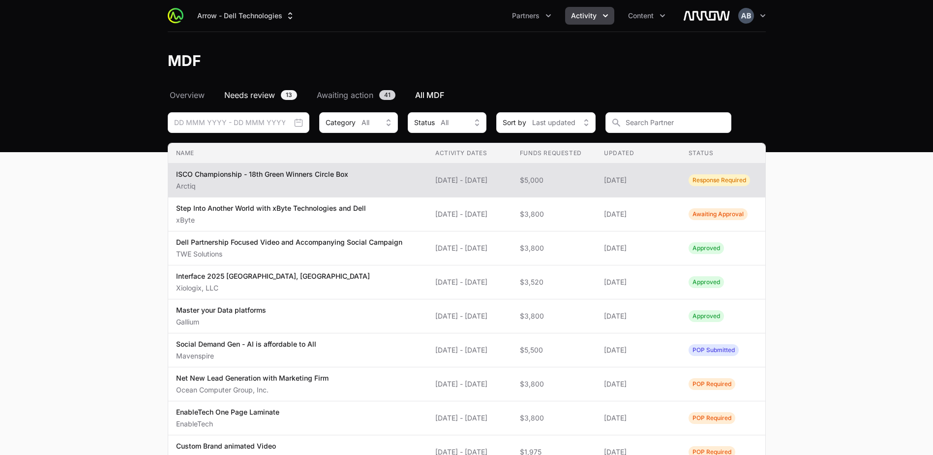
click at [270, 90] on span "Needs review" at bounding box center [249, 95] width 51 height 12
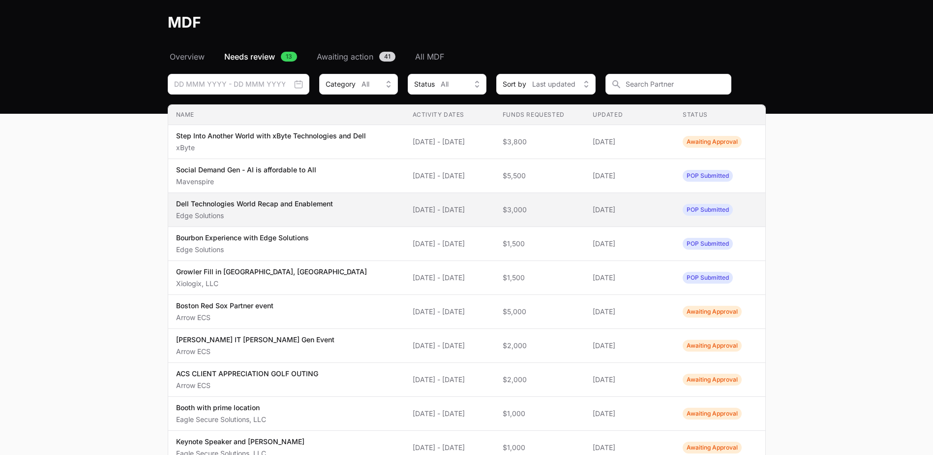
scroll to position [49, 0]
